Goal: Task Accomplishment & Management: Use online tool/utility

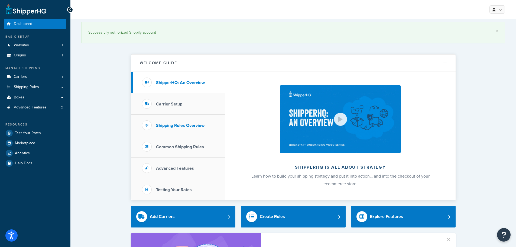
click at [165, 127] on h3 "Shipping Rules Overview" at bounding box center [180, 125] width 49 height 5
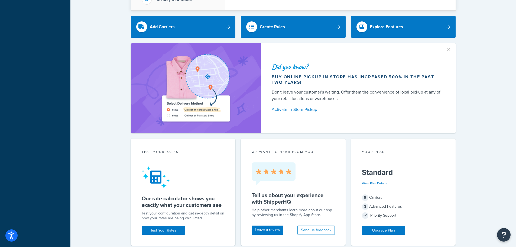
scroll to position [54, 0]
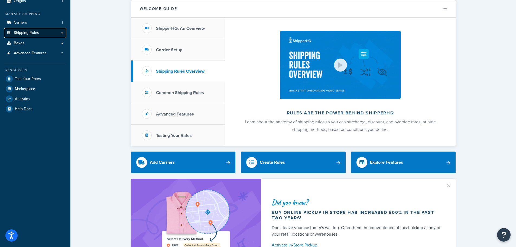
click at [34, 34] on span "Shipping Rules" at bounding box center [26, 33] width 25 height 5
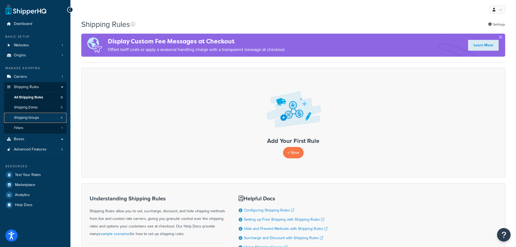
click at [28, 117] on span "Shipping Groups" at bounding box center [26, 117] width 25 height 5
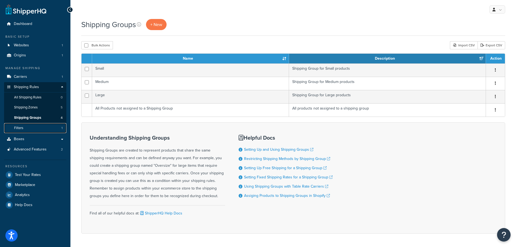
click at [23, 125] on link "Filters 1" at bounding box center [35, 128] width 62 height 10
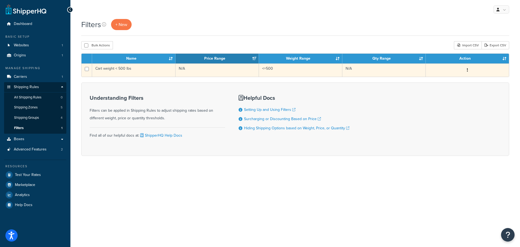
click at [469, 71] on button "button" at bounding box center [468, 70] width 8 height 9
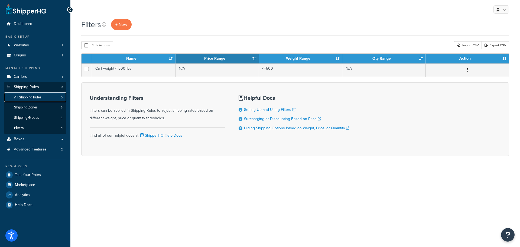
click at [26, 95] on span "All Shipping Rules" at bounding box center [27, 97] width 27 height 5
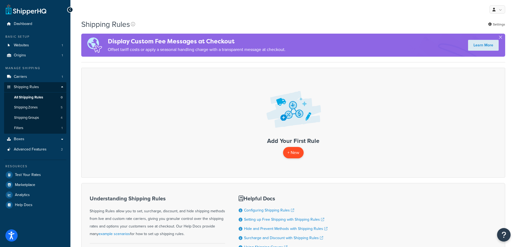
click at [289, 150] on p "+ New" at bounding box center [293, 152] width 21 height 11
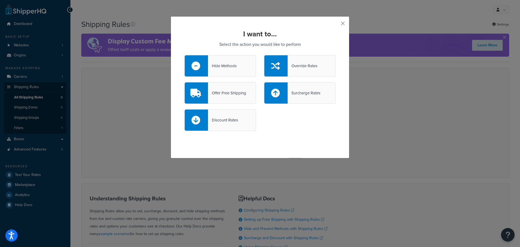
click at [273, 70] on icon at bounding box center [275, 66] width 9 height 9
click at [0, 0] on input "Override Rates" at bounding box center [0, 0] width 0 height 0
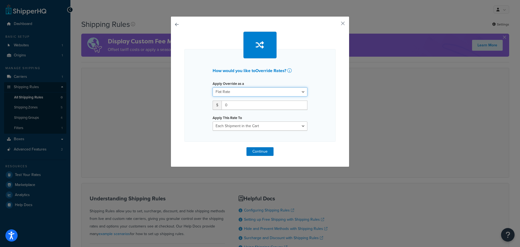
click at [228, 90] on select "Flat Rate Percentage Flat Rate & Percentage" at bounding box center [260, 91] width 95 height 9
drag, startPoint x: 228, startPoint y: 90, endPoint x: 232, endPoint y: 91, distance: 3.7
click at [228, 90] on select "Flat Rate Percentage Flat Rate & Percentage" at bounding box center [260, 91] width 95 height 9
click at [185, 147] on button "button" at bounding box center [185, 147] width 0 height 0
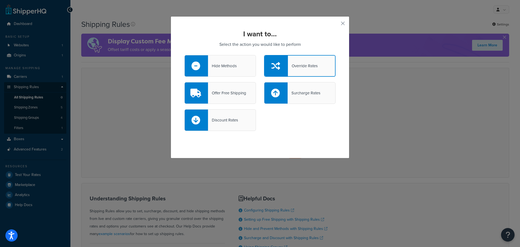
click at [217, 68] on div "Hide Methods" at bounding box center [222, 66] width 29 height 8
click at [0, 0] on input "Hide Methods" at bounding box center [0, 0] width 0 height 0
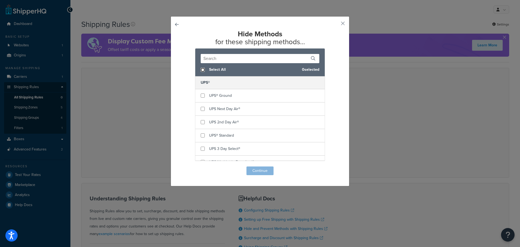
click at [201, 69] on input "checkbox" at bounding box center [203, 70] width 4 height 4
checkbox input "true"
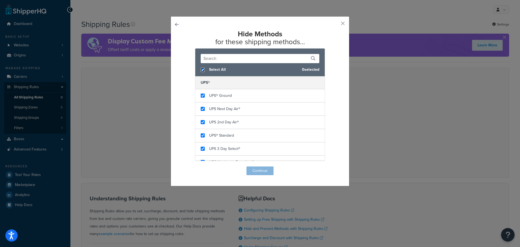
checkbox input "true"
checkbox input "false"
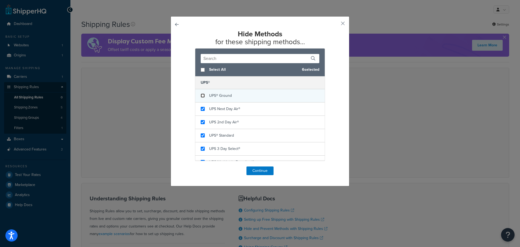
click at [201, 96] on input "checkbox" at bounding box center [203, 96] width 4 height 4
checkbox input "false"
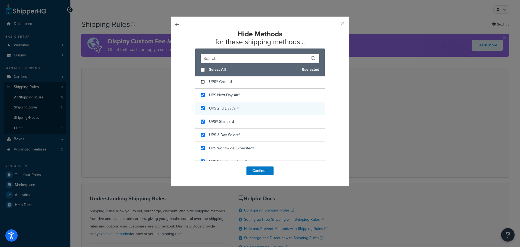
scroll to position [21, 0]
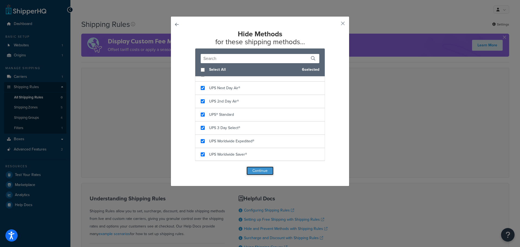
click at [259, 172] on button "Continue" at bounding box center [260, 170] width 27 height 9
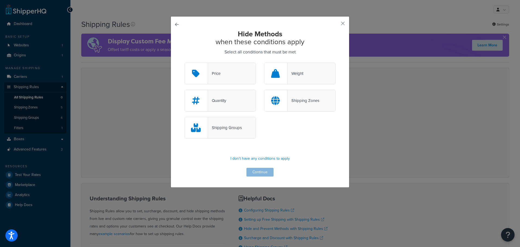
click at [227, 129] on div "Shipping Groups" at bounding box center [225, 128] width 34 height 8
click at [0, 0] on input "Shipping Groups" at bounding box center [0, 0] width 0 height 0
click at [236, 134] on div "Shipping Groups" at bounding box center [221, 128] width 72 height 22
click at [0, 0] on input "Shipping Groups" at bounding box center [0, 0] width 0 height 0
click at [249, 158] on p "I don't have any conditions to apply" at bounding box center [260, 159] width 151 height 8
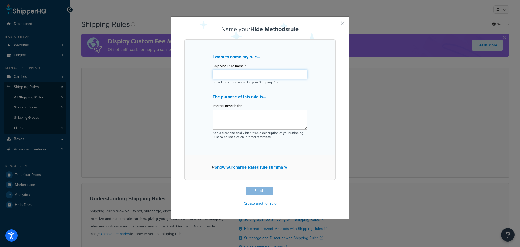
click at [234, 74] on input "Shipping Rule name *" at bounding box center [260, 74] width 95 height 9
type input "Only UPS Ground"
click at [255, 113] on textarea "Internal description" at bounding box center [260, 120] width 95 height 20
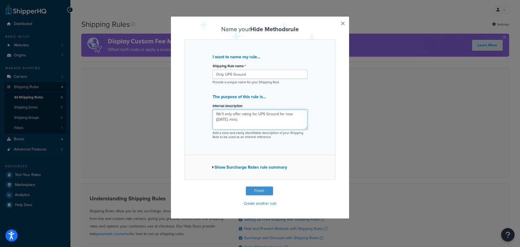
type textarea "We'll only offer rating for UPS Ground for now (08.28.25; mvs)."
click at [260, 192] on button "Finish" at bounding box center [259, 190] width 27 height 9
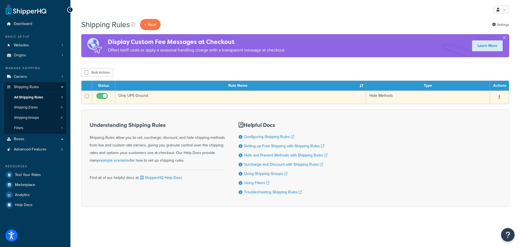
click at [499, 97] on button "button" at bounding box center [500, 97] width 8 height 9
click at [472, 105] on link "Edit" at bounding box center [481, 107] width 43 height 11
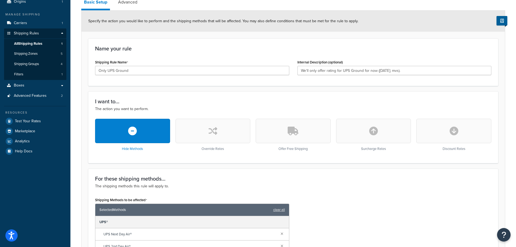
scroll to position [54, 0]
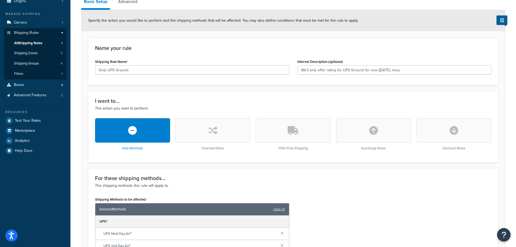
click at [132, 149] on div "Hide Methods" at bounding box center [132, 134] width 75 height 32
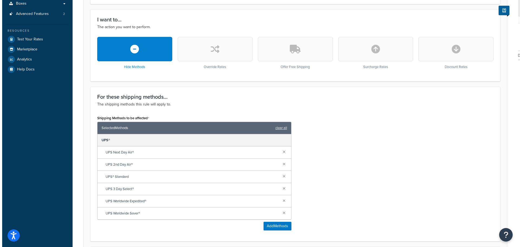
scroll to position [163, 0]
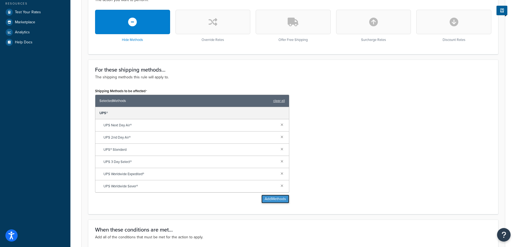
click at [275, 198] on button "Add Methods" at bounding box center [276, 199] width 28 height 9
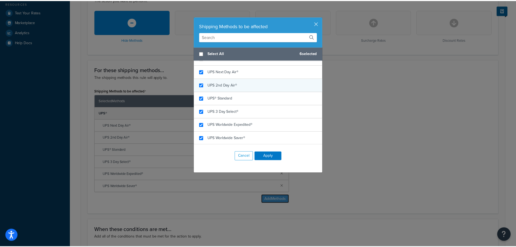
scroll to position [0, 0]
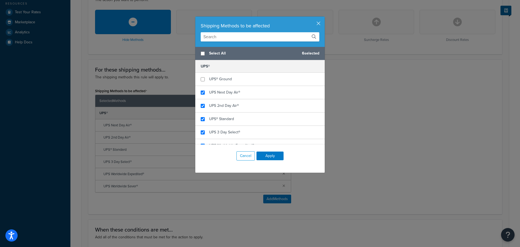
click at [227, 35] on input "text" at bounding box center [260, 36] width 119 height 9
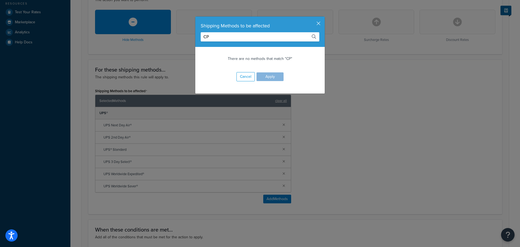
type input "C"
type input "P"
type input "L"
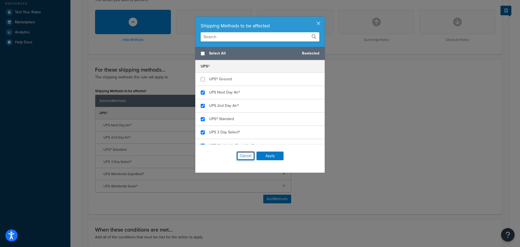
click at [245, 157] on button "Cancel" at bounding box center [246, 155] width 18 height 9
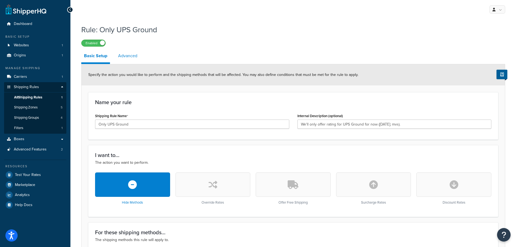
click at [124, 58] on link "Advanced" at bounding box center [127, 55] width 25 height 13
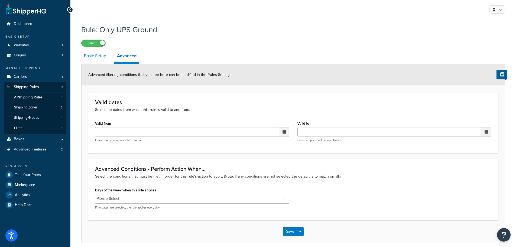
click at [102, 57] on link "Basic Setup" at bounding box center [95, 55] width 28 height 13
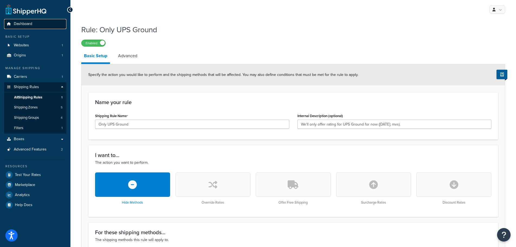
click at [25, 24] on span "Dashboard" at bounding box center [23, 24] width 18 height 5
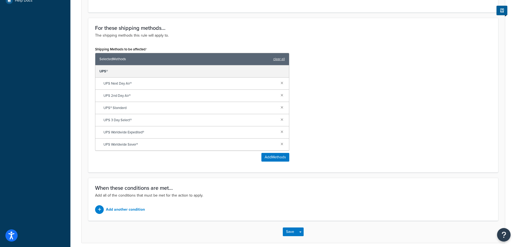
scroll to position [228, 0]
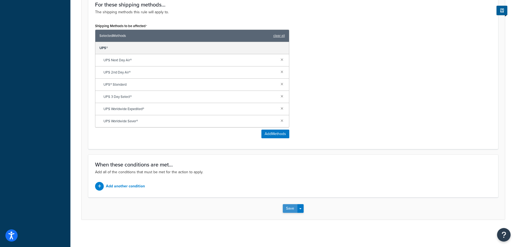
click at [286, 210] on button "Save" at bounding box center [290, 208] width 15 height 9
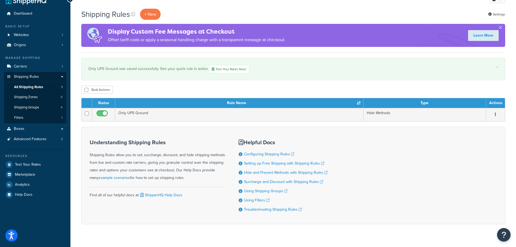
scroll to position [20, 0]
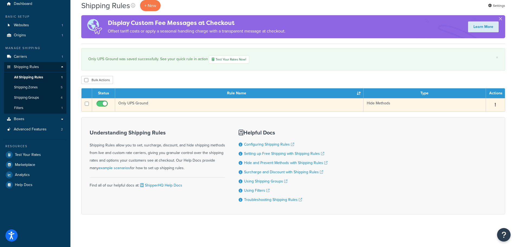
click at [498, 101] on button "button" at bounding box center [496, 105] width 8 height 9
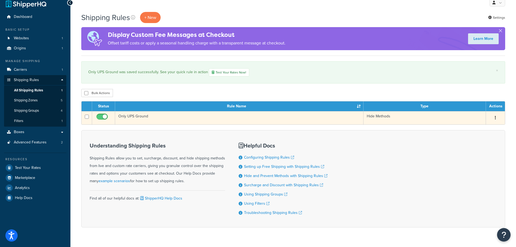
scroll to position [0, 0]
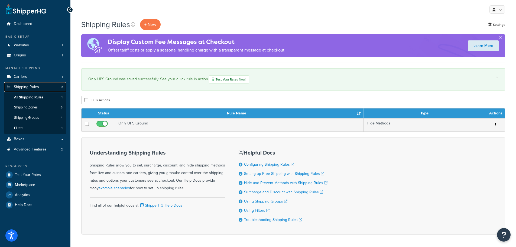
click at [34, 87] on span "Shipping Rules" at bounding box center [26, 87] width 25 height 5
click at [31, 97] on span "All Shipping Rules" at bounding box center [28, 97] width 29 height 5
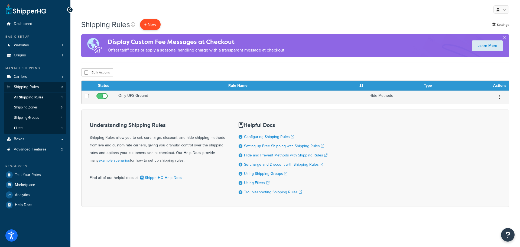
click at [149, 24] on p "+ New" at bounding box center [150, 24] width 21 height 11
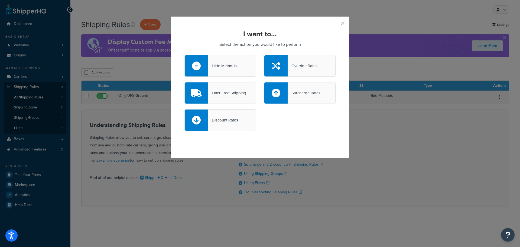
click at [215, 89] on div "Offer Free Shipping" at bounding box center [221, 93] width 72 height 22
click at [0, 0] on input "Offer Free Shipping" at bounding box center [0, 0] width 0 height 0
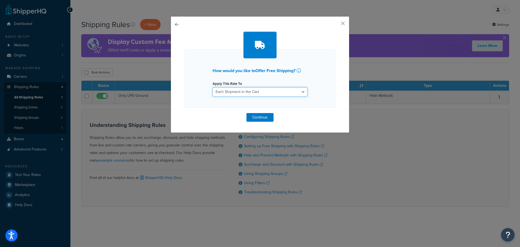
click at [236, 92] on select "Each Shipment in the Cart Each Shipping Group in the Cart Each Item within a Sh…" at bounding box center [260, 91] width 95 height 9
click at [336, 25] on button "button" at bounding box center [334, 25] width 1 height 1
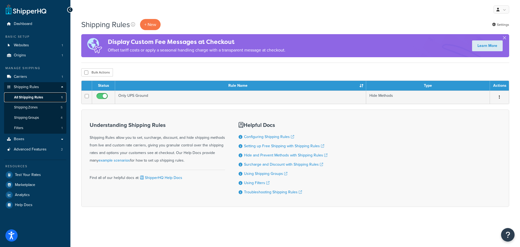
click at [39, 99] on span "All Shipping Rules" at bounding box center [28, 97] width 29 height 5
click at [255, 181] on link "Using Filters" at bounding box center [256, 183] width 25 height 6
click at [26, 124] on link "Filters 1" at bounding box center [35, 128] width 62 height 10
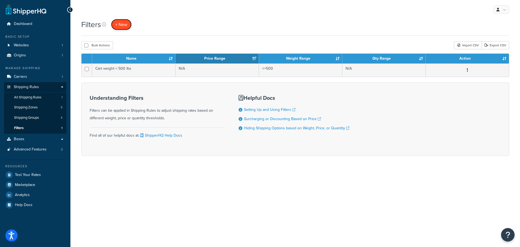
click at [121, 23] on span "+ New" at bounding box center [121, 24] width 12 height 6
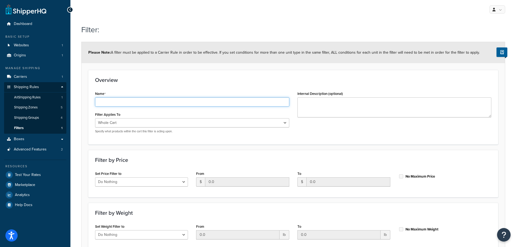
click at [117, 101] on input "Name" at bounding box center [192, 101] width 194 height 9
type input "LTL Prompt"
click at [327, 112] on textarea "Internal Description (optional)" at bounding box center [395, 107] width 194 height 20
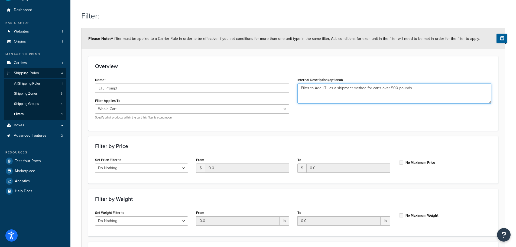
scroll to position [27, 0]
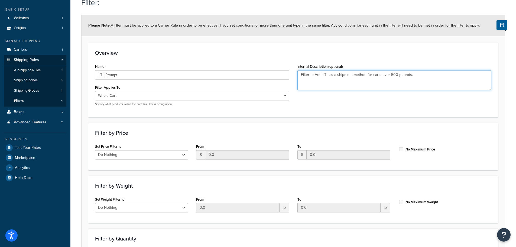
type textarea "Filter to Add LTL as a shipment method for carts over 500 pounds."
click at [144, 92] on select "Whole Cart Everything in Shipping Group Everything at Origin Each Item within S…" at bounding box center [192, 95] width 194 height 9
click at [139, 95] on select "Whole Cart Everything in Shipping Group Everything at Origin Each Item within S…" at bounding box center [192, 95] width 194 height 9
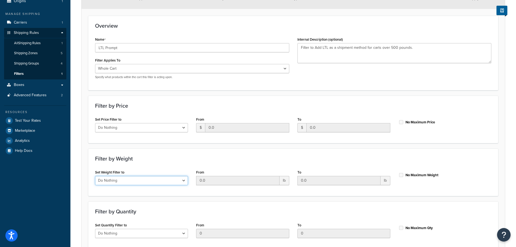
click at [141, 179] on select "Do Nothing Apply to a Range" at bounding box center [141, 180] width 93 height 9
select select "range"
click at [95, 176] on select "Do Nothing Apply to a Range" at bounding box center [141, 180] width 93 height 9
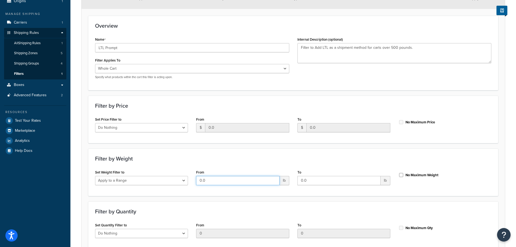
drag, startPoint x: 208, startPoint y: 180, endPoint x: 165, endPoint y: 180, distance: 43.1
click at [165, 180] on div "Set Weight Filter to Do Nothing Apply to a Range From 0.0 lb To 0.0 lb No Maxim…" at bounding box center [293, 178] width 405 height 21
type input "500"
click at [398, 175] on div "No Maximum Weight" at bounding box center [445, 175] width 101 height 14
click at [399, 175] on input "No Maximum Weight" at bounding box center [401, 175] width 5 height 4
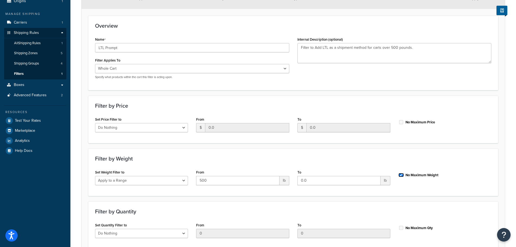
checkbox input "true"
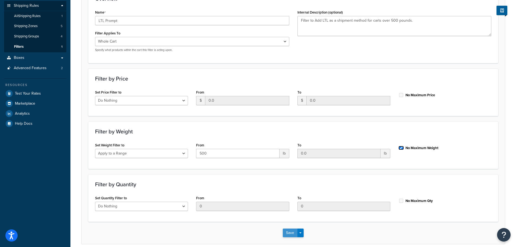
scroll to position [106, 0]
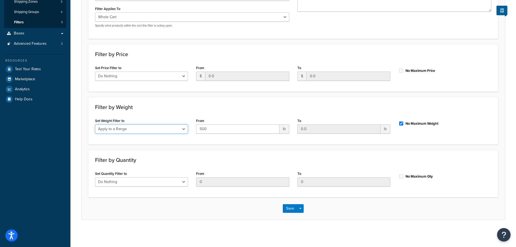
click at [179, 128] on select "Do Nothing Apply to a Range" at bounding box center [141, 128] width 93 height 9
click at [288, 208] on button "Save" at bounding box center [290, 208] width 15 height 9
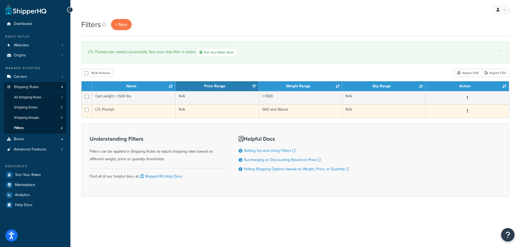
click at [467, 109] on button "button" at bounding box center [468, 111] width 8 height 9
click at [98, 111] on td "LTL Prompt" at bounding box center [133, 110] width 83 height 13
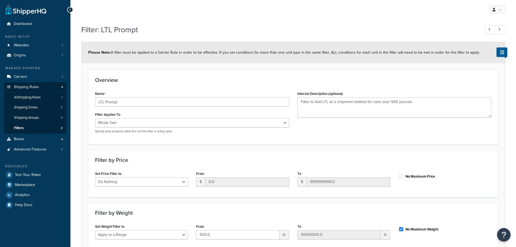
select select "range"
drag, startPoint x: 140, startPoint y: 54, endPoint x: 208, endPoint y: 55, distance: 68.0
click at [208, 55] on span "Please Note: A filter must be applied to a Carrier Rule in order to be effectiv…" at bounding box center [284, 53] width 392 height 6
click at [200, 67] on form "Please Note: A filter must be applied to a Carrier Rule in order to be effectiv…" at bounding box center [294, 183] width 424 height 283
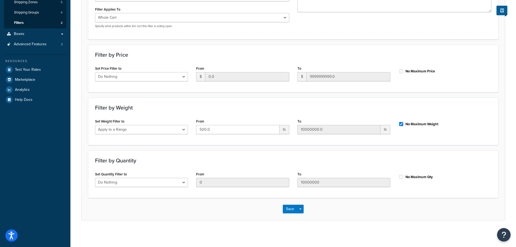
scroll to position [106, 0]
click at [295, 209] on button "Save" at bounding box center [290, 208] width 15 height 9
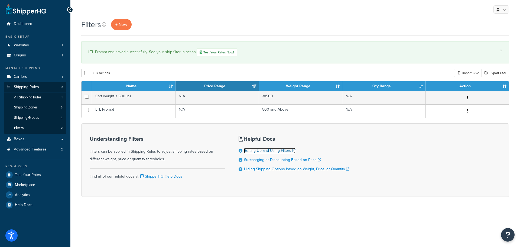
click at [254, 149] on link "Setting Up and Using Filters" at bounding box center [269, 151] width 51 height 6
click at [34, 96] on span "All Shipping Rules" at bounding box center [27, 97] width 27 height 5
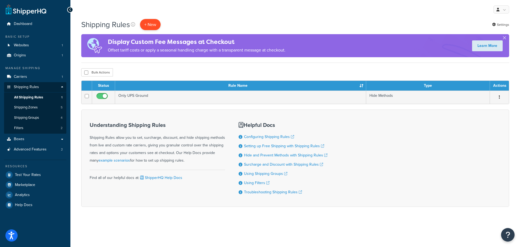
click at [146, 22] on p "+ New" at bounding box center [150, 24] width 21 height 11
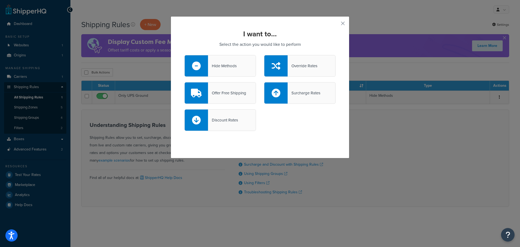
click at [230, 68] on div "Hide Methods" at bounding box center [222, 66] width 29 height 8
click at [0, 0] on input "Hide Methods" at bounding box center [0, 0] width 0 height 0
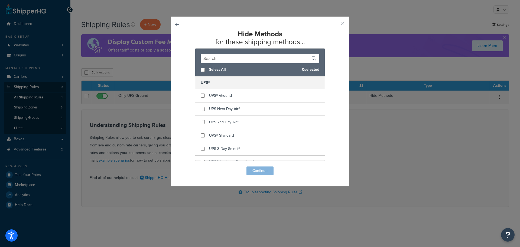
click at [185, 166] on button "button" at bounding box center [185, 166] width 0 height 0
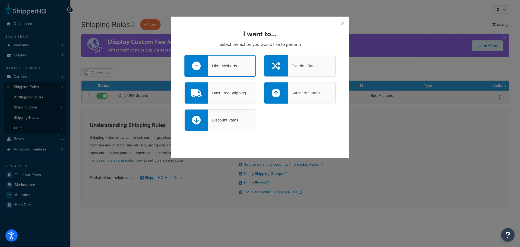
click at [336, 25] on button "button" at bounding box center [334, 25] width 1 height 1
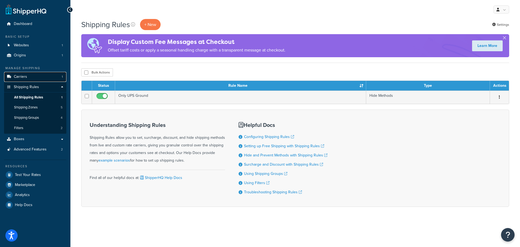
click at [21, 73] on link "Carriers 1" at bounding box center [35, 77] width 62 height 10
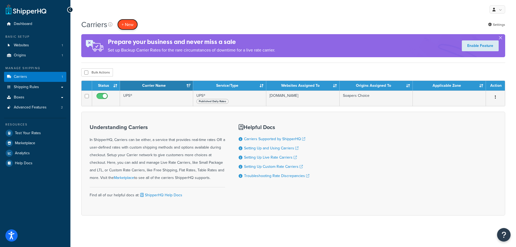
click at [127, 22] on button "+ New" at bounding box center [127, 24] width 21 height 11
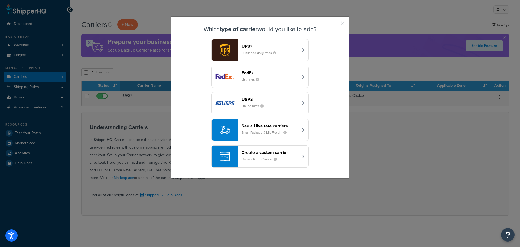
click at [285, 155] on header "Create a custom carrier" at bounding box center [270, 152] width 57 height 5
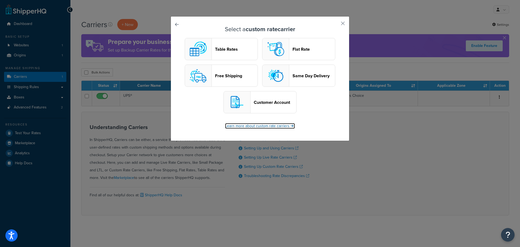
click at [265, 126] on link "Learn more about custom rate carriers" at bounding box center [260, 126] width 70 height 6
click at [295, 47] on header "Flat Rate" at bounding box center [314, 49] width 43 height 5
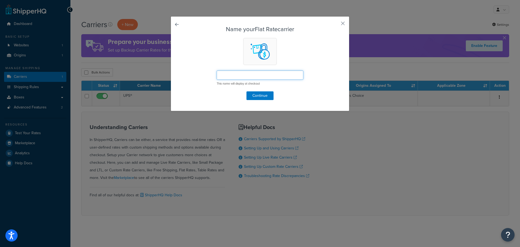
click at [249, 75] on input "text" at bounding box center [260, 74] width 87 height 9
type input "LTL"
click at [264, 97] on button "Continue" at bounding box center [260, 95] width 27 height 9
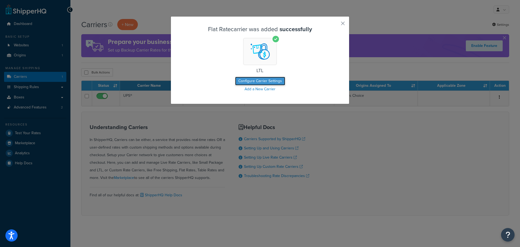
click at [257, 79] on button "Configure Carrier Settings" at bounding box center [260, 81] width 50 height 9
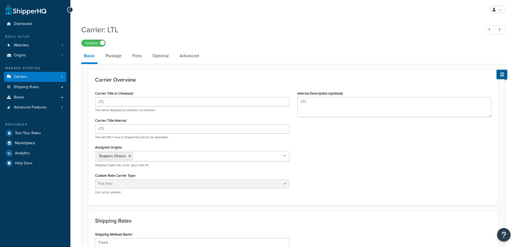
select select "flat"
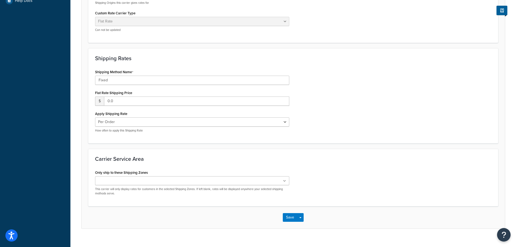
scroll to position [163, 0]
click at [138, 122] on select "Per Order Per Item Per Package" at bounding box center [192, 121] width 194 height 9
drag, startPoint x: 121, startPoint y: 98, endPoint x: 95, endPoint y: 98, distance: 25.5
click at [99, 98] on div "$ 0.0" at bounding box center [192, 100] width 194 height 9
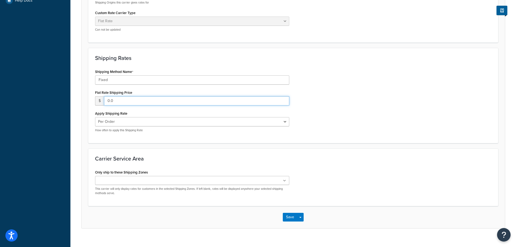
click at [284, 102] on input "0.0" at bounding box center [196, 100] width 185 height 9
type input "1"
click at [284, 99] on input "1" at bounding box center [196, 100] width 185 height 9
click at [272, 101] on input "1" at bounding box center [196, 100] width 185 height 9
drag, startPoint x: 159, startPoint y: 104, endPoint x: 67, endPoint y: 103, distance: 91.9
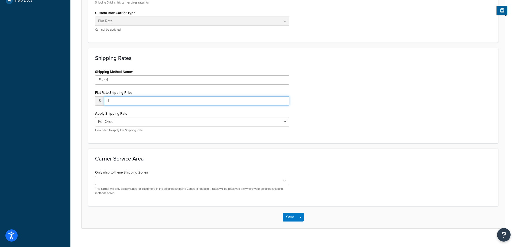
click at [68, 103] on div "Dashboard Basic Setup Websites 1 Origins 1 Manage Shipping Carriers 2 Shipping …" at bounding box center [258, 46] width 516 height 418
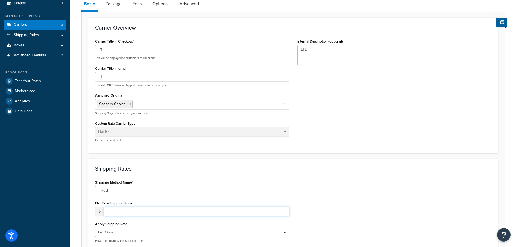
scroll to position [0, 0]
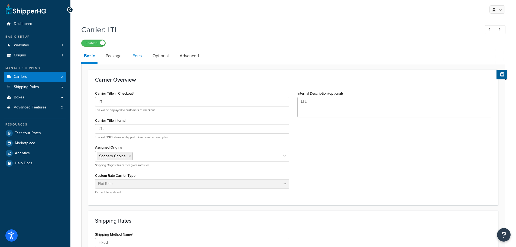
click at [139, 57] on link "Fees" at bounding box center [137, 55] width 15 height 13
select select "AFTER"
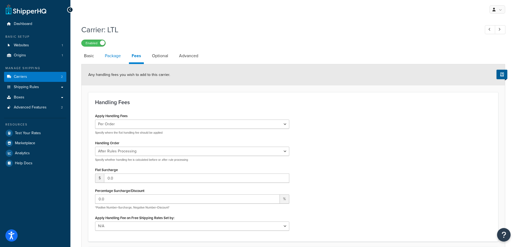
click at [116, 57] on link "Package" at bounding box center [112, 55] width 21 height 13
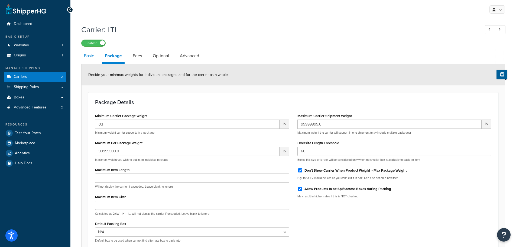
click at [95, 58] on link "Basic" at bounding box center [88, 55] width 15 height 13
select select "flat"
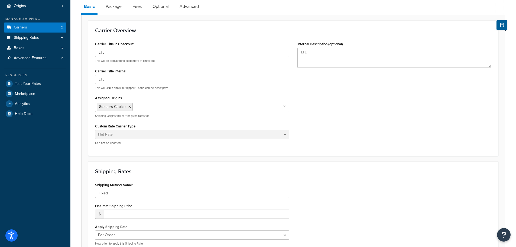
scroll to position [9, 0]
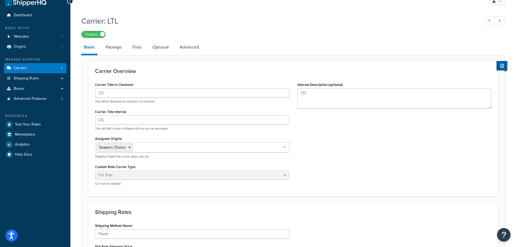
click at [184, 47] on link "Advanced" at bounding box center [189, 47] width 25 height 13
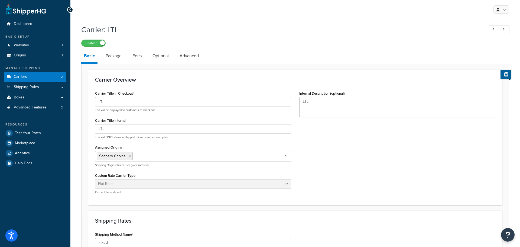
select select "false"
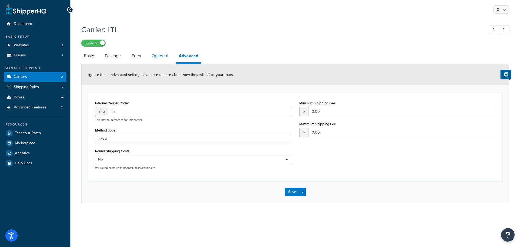
click at [153, 59] on link "Optional" at bounding box center [160, 55] width 22 height 13
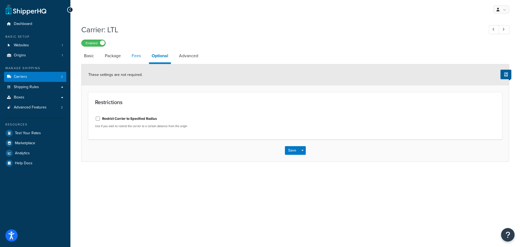
click at [135, 53] on link "Fees" at bounding box center [136, 55] width 15 height 13
select select "AFTER"
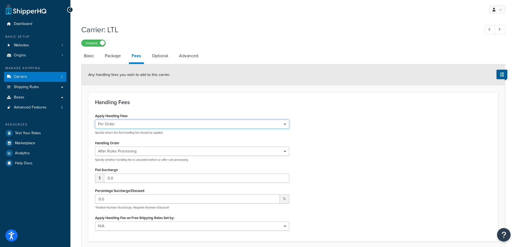
click at [120, 127] on select "Per Order Per Item Per Package" at bounding box center [192, 124] width 194 height 9
click at [117, 58] on link "Package" at bounding box center [112, 55] width 21 height 13
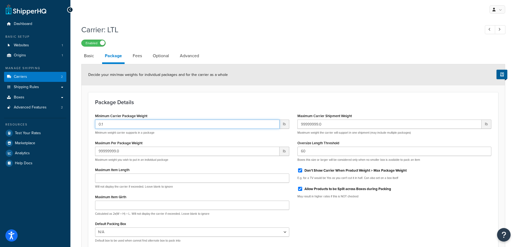
click at [131, 125] on input "0.1" at bounding box center [187, 124] width 185 height 9
drag, startPoint x: 131, startPoint y: 125, endPoint x: 100, endPoint y: 121, distance: 31.5
click at [100, 121] on input "0.1" at bounding box center [187, 124] width 185 height 9
type input "0"
type input "500"
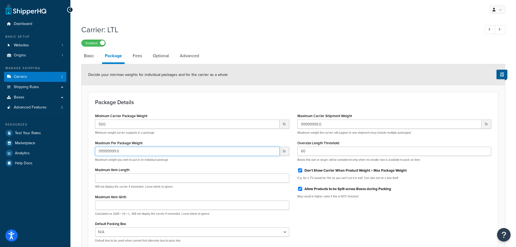
drag, startPoint x: 126, startPoint y: 150, endPoint x: 85, endPoint y: 150, distance: 41.2
click at [85, 150] on form "Decide your min/max weights for individual packages and for the carrier as a wh…" at bounding box center [294, 169] width 424 height 211
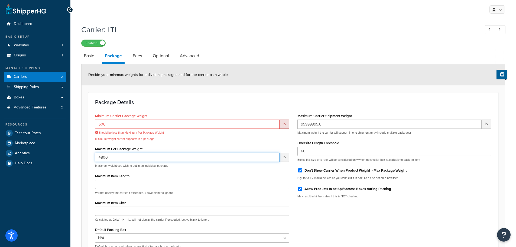
type input "48000"
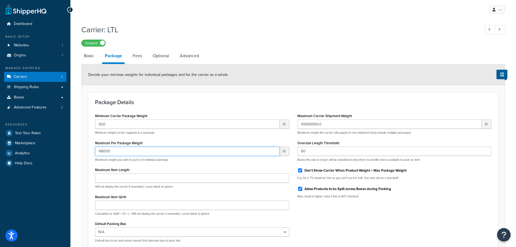
drag, startPoint x: 182, startPoint y: 152, endPoint x: 74, endPoint y: 152, distance: 107.9
click at [74, 152] on div "Carrier: LTL Enabled Basic Package Fees Optional Advanced Decide your min/max w…" at bounding box center [293, 156] width 446 height 268
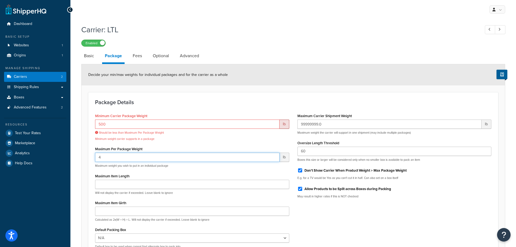
type input "49"
drag, startPoint x: 113, startPoint y: 159, endPoint x: 48, endPoint y: 156, distance: 64.9
click at [48, 156] on div "Dashboard Basic Setup Websites 1 Origins 1 Manage Shipping Carriers 2 Shipping …" at bounding box center [258, 154] width 516 height 309
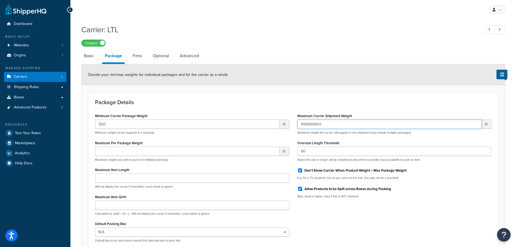
click at [335, 124] on input "99999999.0" at bounding box center [390, 124] width 185 height 9
drag, startPoint x: 329, startPoint y: 124, endPoint x: 284, endPoint y: 124, distance: 45.5
click at [284, 124] on div "Minimum Carrier Package Weight 500 lb Minimum weight carrier supports in a pack…" at bounding box center [293, 179] width 405 height 135
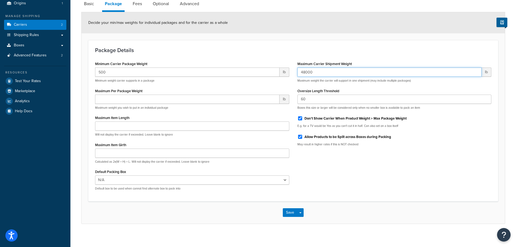
scroll to position [54, 0]
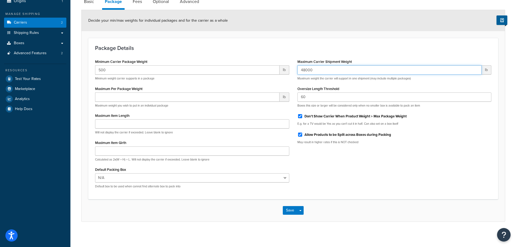
type input "48000"
drag, startPoint x: 133, startPoint y: 69, endPoint x: 67, endPoint y: 69, distance: 66.4
click at [67, 69] on div "Dashboard Basic Setup Websites 1 Origins 1 Manage Shipping Carriers 2 Shipping …" at bounding box center [258, 97] width 516 height 303
type input "0.1"
drag, startPoint x: 321, startPoint y: 72, endPoint x: 285, endPoint y: 70, distance: 36.1
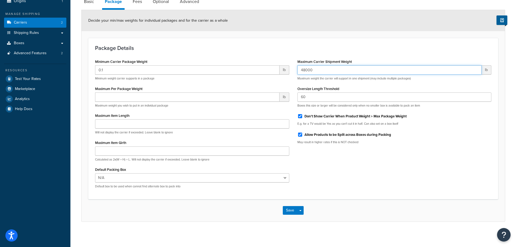
click at [285, 70] on div "Minimum Carrier Package Weight 0.1 lb Minimum weight carrier supports in a pack…" at bounding box center [293, 125] width 405 height 135
type input "48000"
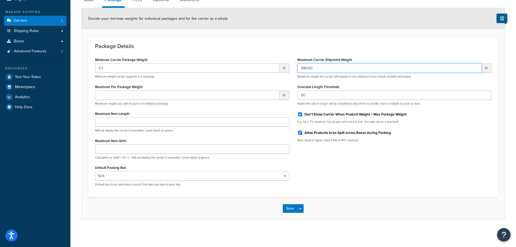
scroll to position [0, 0]
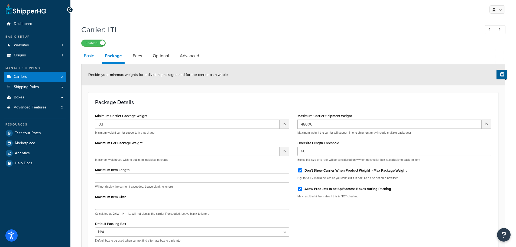
click at [89, 57] on link "Basic" at bounding box center [88, 55] width 15 height 13
select select "flat"
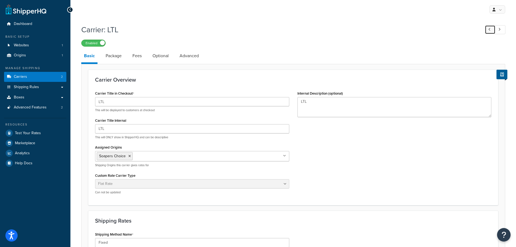
drag, startPoint x: 486, startPoint y: 30, endPoint x: 311, endPoint y: 24, distance: 174.7
click at [487, 30] on link at bounding box center [490, 29] width 11 height 9
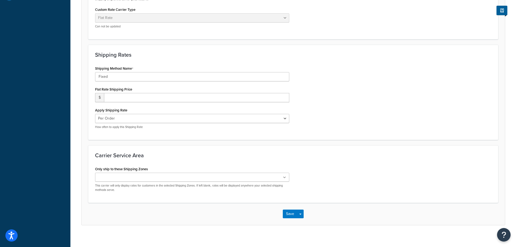
scroll to position [171, 0]
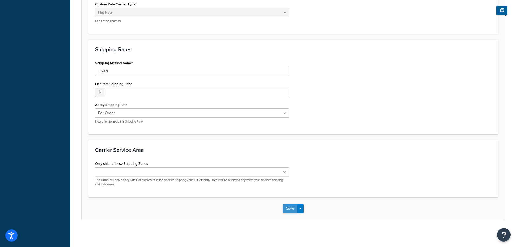
click at [291, 206] on button "Save" at bounding box center [290, 208] width 15 height 9
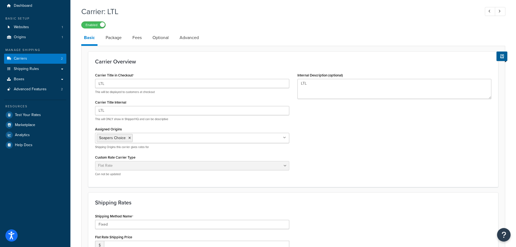
scroll to position [0, 0]
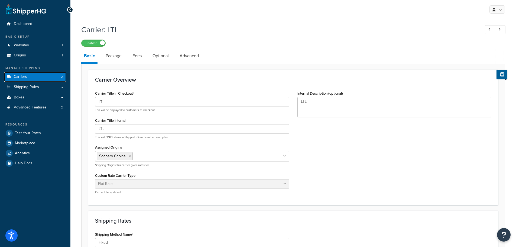
click at [18, 75] on span "Carriers" at bounding box center [20, 77] width 13 height 5
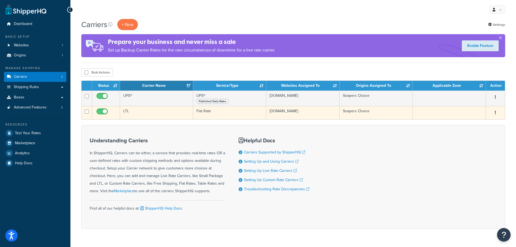
click at [495, 109] on button "button" at bounding box center [496, 112] width 8 height 9
click at [466, 123] on link "Edit" at bounding box center [473, 123] width 43 height 11
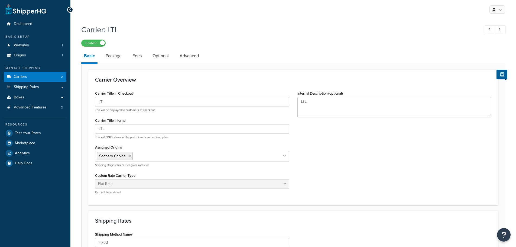
select select "flat"
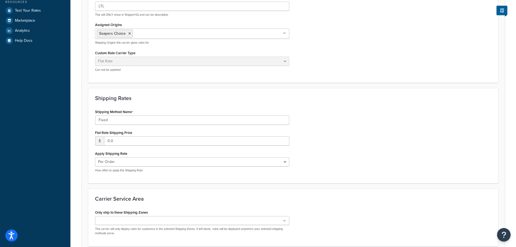
scroll to position [136, 0]
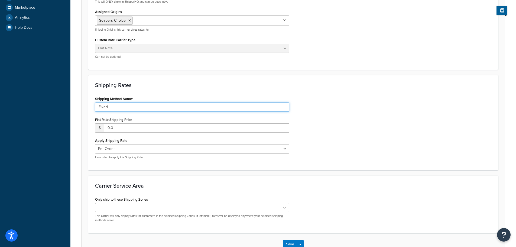
click at [117, 106] on input "Fixed" at bounding box center [192, 106] width 194 height 9
drag, startPoint x: 114, startPoint y: 107, endPoint x: 86, endPoint y: 109, distance: 27.2
click at [86, 109] on form "Carrier Overview Carrier Title in Checkout LTL This will be displayed to custom…" at bounding box center [294, 94] width 424 height 321
click at [120, 110] on input "Fixed" at bounding box center [192, 106] width 194 height 9
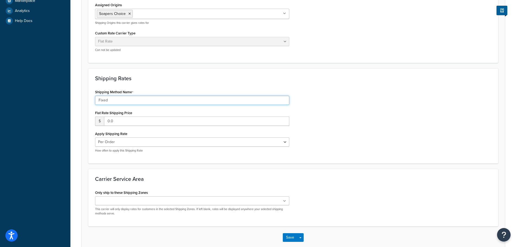
scroll to position [108, 0]
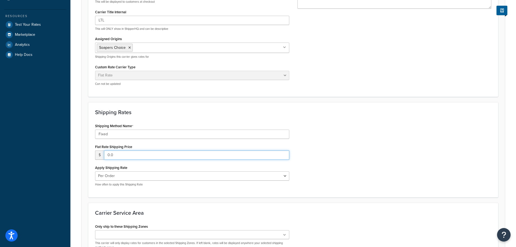
drag, startPoint x: 117, startPoint y: 153, endPoint x: 80, endPoint y: 155, distance: 37.4
click at [80, 155] on div "Carrier: LTL Enabled Basic Package Fees Optional Advanced Carrier Overview Carr…" at bounding box center [293, 104] width 446 height 383
click at [108, 153] on input "0.0" at bounding box center [196, 154] width 185 height 9
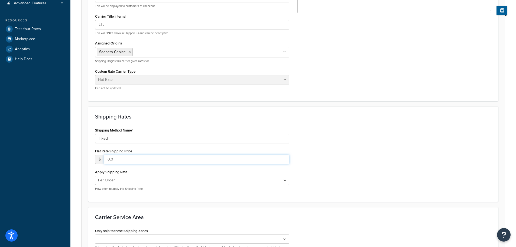
scroll to position [0, 0]
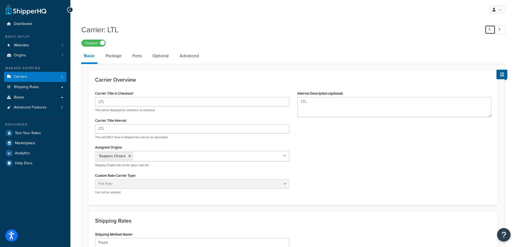
click at [489, 28] on icon at bounding box center [490, 30] width 2 height 4
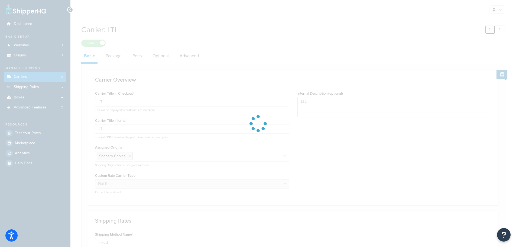
type input "UPS®"
select select "ups"
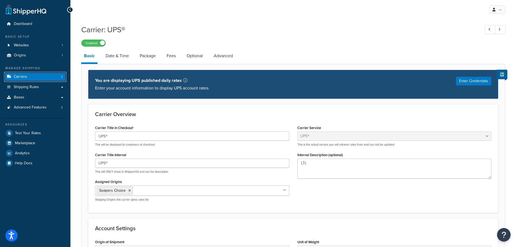
click at [20, 76] on span "Carriers" at bounding box center [20, 77] width 13 height 5
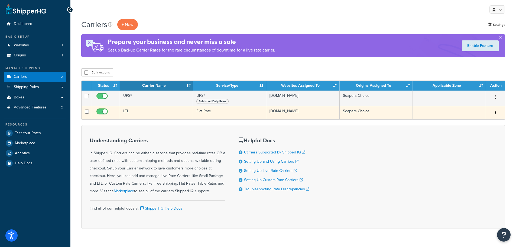
click at [494, 113] on button "button" at bounding box center [496, 112] width 8 height 9
click at [470, 145] on link "Delete" at bounding box center [473, 145] width 43 height 11
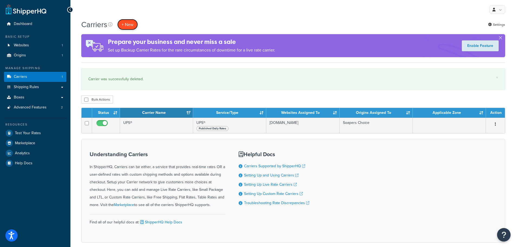
click at [125, 22] on button "+ New" at bounding box center [127, 24] width 21 height 11
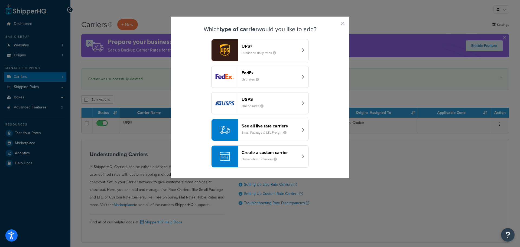
click at [242, 160] on small "User-defined Carriers" at bounding box center [262, 159] width 40 height 5
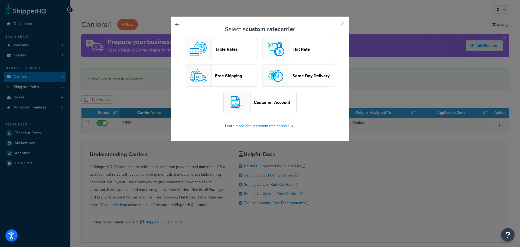
click at [264, 105] on header "Customer Account" at bounding box center [275, 102] width 43 height 5
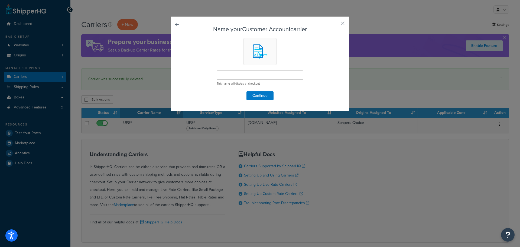
click at [185, 26] on link at bounding box center [185, 26] width 0 height 0
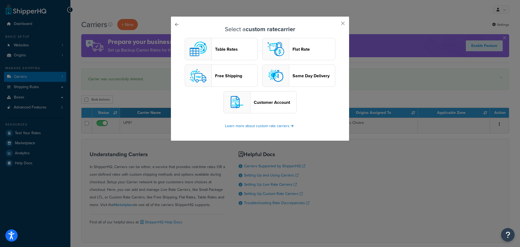
click at [283, 48] on img "button" at bounding box center [276, 49] width 22 height 22
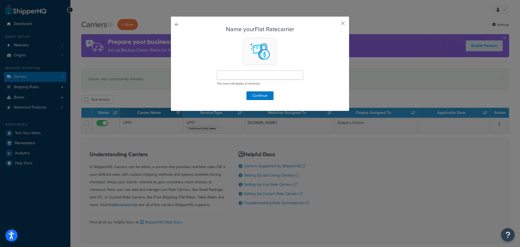
click at [185, 26] on link at bounding box center [185, 26] width 0 height 0
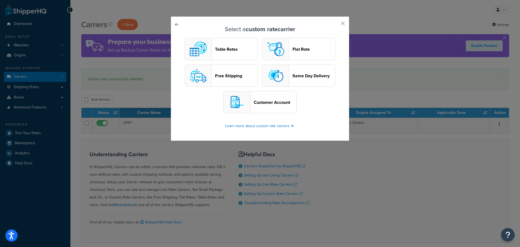
click at [337, 24] on div "Select a custom rate carrier Table Rates Flat Rate Free Shipping Same Day Deliv…" at bounding box center [260, 78] width 179 height 125
click at [336, 25] on button "button" at bounding box center [334, 25] width 1 height 1
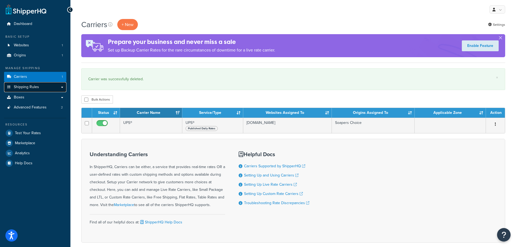
click at [30, 87] on span "Shipping Rules" at bounding box center [26, 87] width 25 height 5
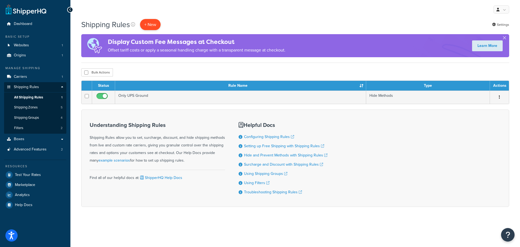
click at [156, 24] on p "+ New" at bounding box center [150, 24] width 21 height 11
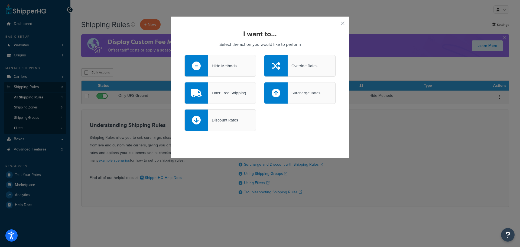
click at [309, 94] on div "Surcharge Rates" at bounding box center [304, 93] width 33 height 8
click at [0, 0] on input "Surcharge Rates" at bounding box center [0, 0] width 0 height 0
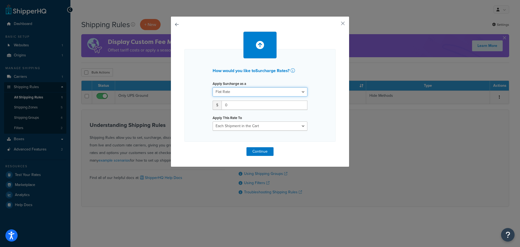
click at [238, 93] on select "Flat Rate Percentage Flat Rate & Percentage" at bounding box center [260, 91] width 95 height 9
click at [185, 147] on button "button" at bounding box center [185, 147] width 0 height 0
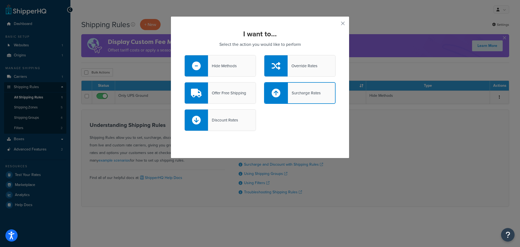
click at [221, 121] on div "Discount Rates" at bounding box center [223, 120] width 30 height 8
click at [0, 0] on input "Discount Rates" at bounding box center [0, 0] width 0 height 0
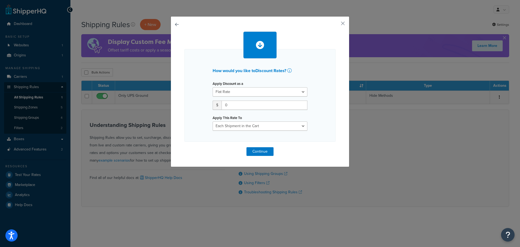
click at [178, 24] on div "How would you like to Discount Rates ? Apply Discount as a Flat Rate Percentage…" at bounding box center [260, 91] width 179 height 151
click at [185, 147] on button "button" at bounding box center [185, 147] width 0 height 0
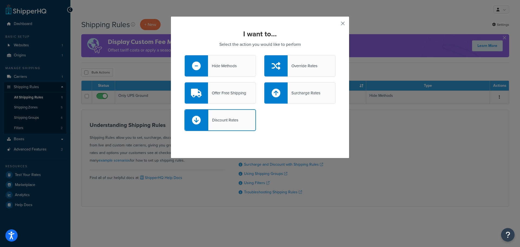
click at [336, 25] on button "button" at bounding box center [334, 25] width 1 height 1
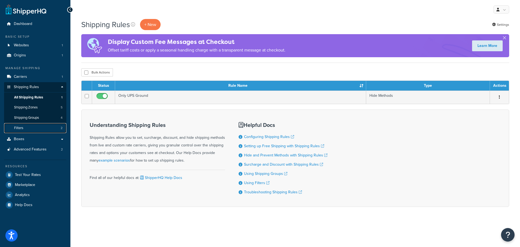
click at [25, 126] on link "Filters 2" at bounding box center [35, 128] width 62 height 10
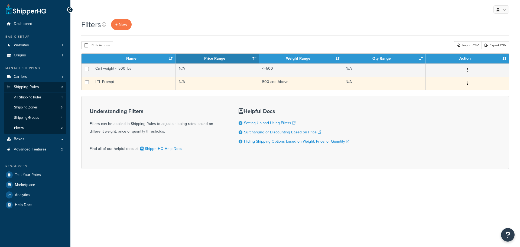
click at [117, 82] on td "LTL Prompt" at bounding box center [133, 83] width 83 height 13
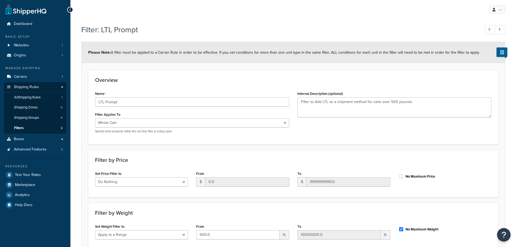
select select "range"
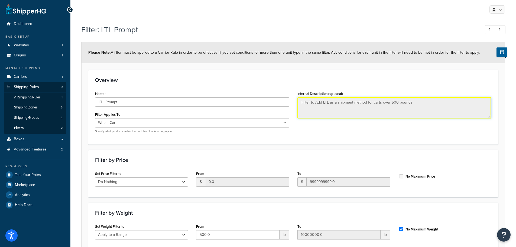
drag, startPoint x: 320, startPoint y: 104, endPoint x: 358, endPoint y: 109, distance: 38.0
click at [358, 109] on textarea "Filter to Add LTL as a shipment method for carts over 500 pounds." at bounding box center [395, 107] width 194 height 21
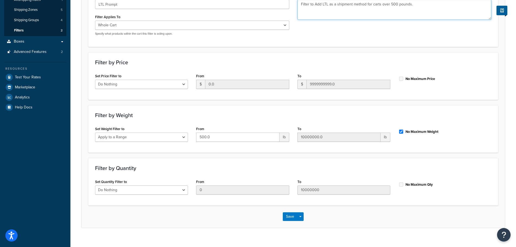
scroll to position [106, 0]
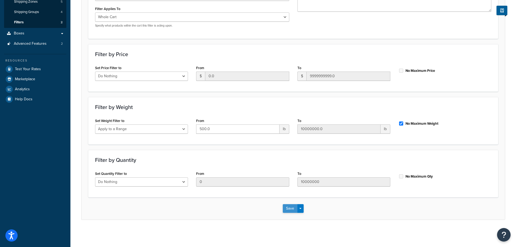
click at [290, 208] on button "Save" at bounding box center [290, 208] width 15 height 9
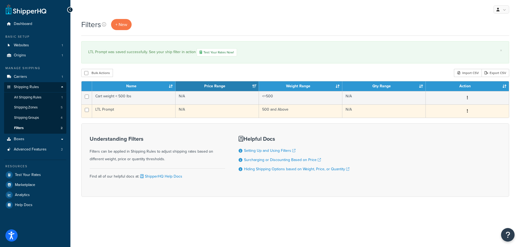
click at [118, 105] on td "LTL Prompt" at bounding box center [133, 110] width 83 height 13
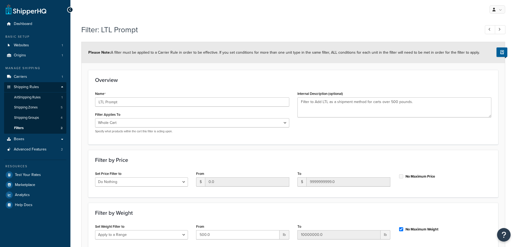
select select "range"
drag, startPoint x: 166, startPoint y: 52, endPoint x: 474, endPoint y: 53, distance: 307.9
click at [474, 53] on div "Please Note: A filter must be applied to a Carrier Rule in order to be effectiv…" at bounding box center [294, 52] width 424 height 21
click at [140, 53] on span "Please Note: A filter must be applied to a Carrier Rule in order to be effectiv…" at bounding box center [284, 53] width 392 height 6
click at [25, 98] on span "All Shipping Rules" at bounding box center [27, 97] width 27 height 5
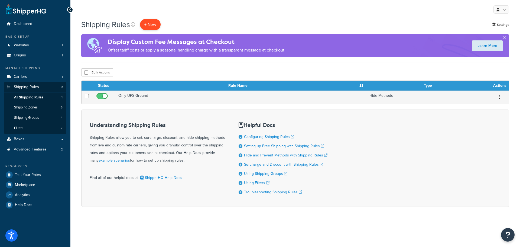
click at [153, 21] on p "+ New" at bounding box center [150, 24] width 21 height 11
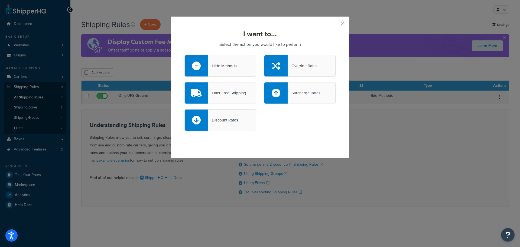
click at [339, 23] on div "I want to... Select the action you would like to perform Hide Methods Override …" at bounding box center [260, 87] width 179 height 142
click at [336, 25] on button "button" at bounding box center [334, 25] width 1 height 1
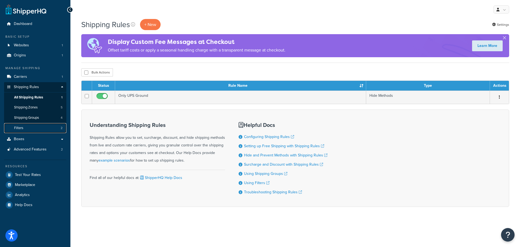
click at [19, 128] on span "Filters" at bounding box center [18, 128] width 9 height 5
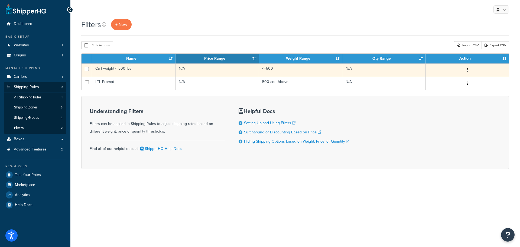
click at [111, 66] on td "Cart weight < 500 lbs" at bounding box center [133, 69] width 83 height 13
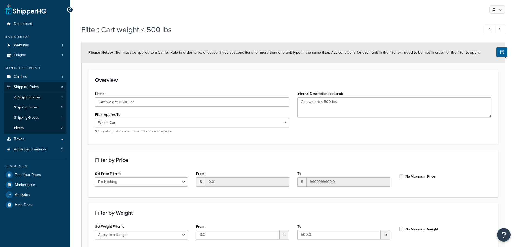
select select "range"
click at [67, 8] on div "Dashboard Basic Setup Websites 1 Origins 1 Manage Shipping Carriers 1 Shipping …" at bounding box center [35, 176] width 70 height 353
click at [69, 10] on icon at bounding box center [70, 10] width 2 height 4
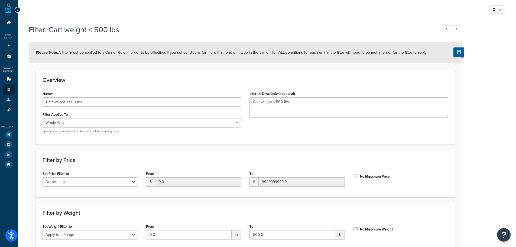
click at [18, 11] on icon at bounding box center [17, 10] width 2 height 4
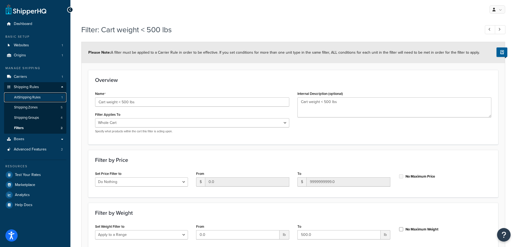
click at [28, 97] on span "All Shipping Rules" at bounding box center [27, 97] width 27 height 5
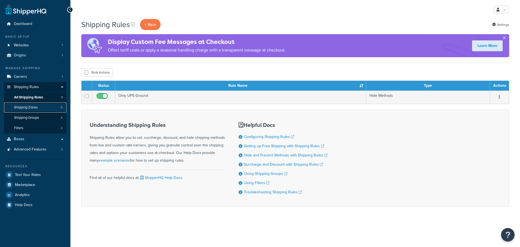
click at [27, 110] on link "Shipping Zones 5" at bounding box center [35, 107] width 62 height 10
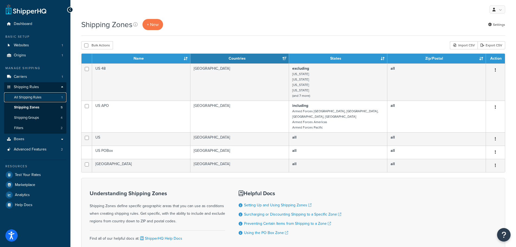
click at [27, 101] on link "All Shipping Rules 1" at bounding box center [35, 97] width 62 height 10
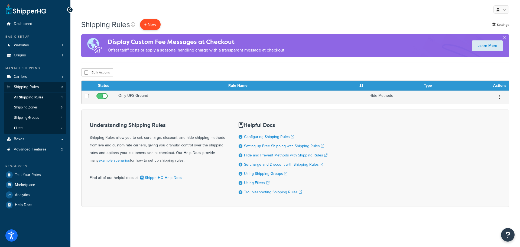
click at [144, 24] on p "+ New" at bounding box center [150, 24] width 21 height 11
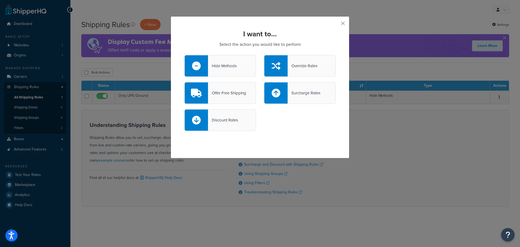
click at [213, 67] on div "Hide Methods" at bounding box center [222, 66] width 29 height 8
click at [0, 0] on input "Hide Methods" at bounding box center [0, 0] width 0 height 0
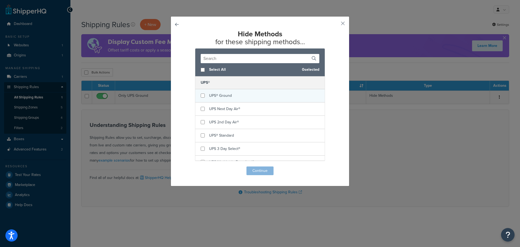
scroll to position [21, 0]
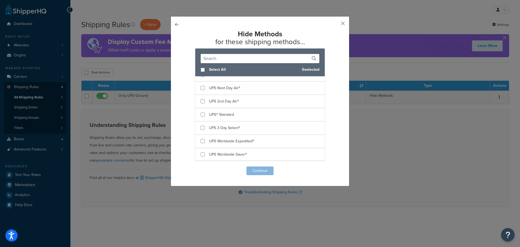
click at [336, 25] on button "button" at bounding box center [334, 25] width 1 height 1
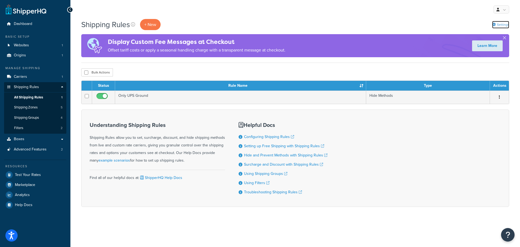
click at [493, 23] on icon at bounding box center [494, 25] width 4 height 4
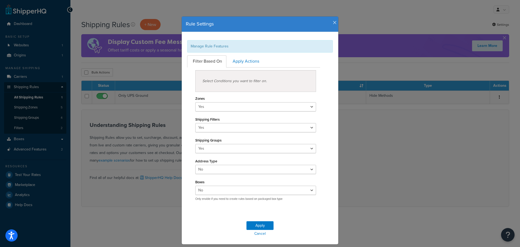
click at [333, 22] on icon "button" at bounding box center [335, 22] width 4 height 5
